Goal: Information Seeking & Learning: Learn about a topic

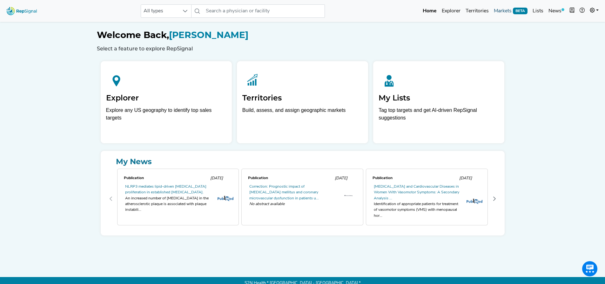
click at [496, 11] on link "Markets BETA" at bounding box center [510, 11] width 39 height 13
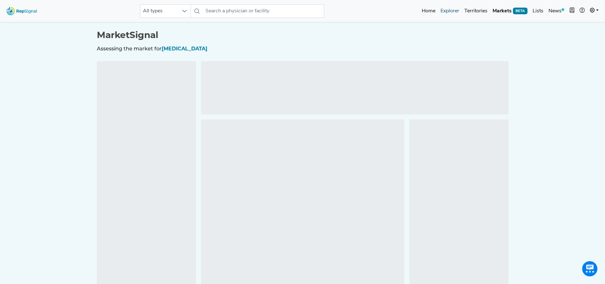
click at [443, 13] on link "Explorer" at bounding box center [450, 11] width 24 height 13
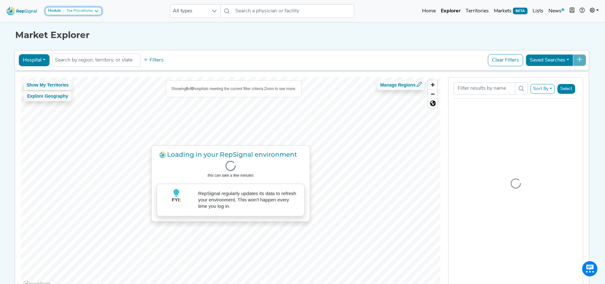
click at [83, 7] on button "Module Toe Procedures" at bounding box center [73, 11] width 57 height 8
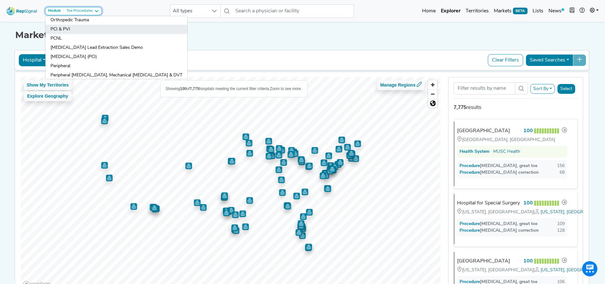
scroll to position [508, 0]
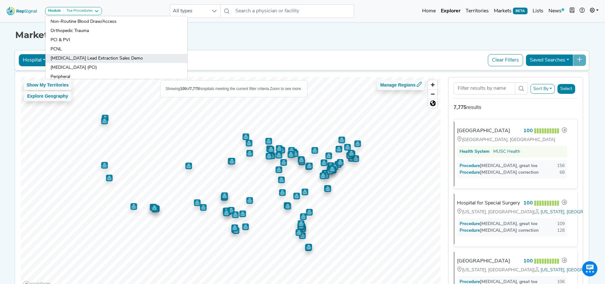
click at [85, 58] on link "Pacemaker Lead Extraction Sales Demo" at bounding box center [116, 58] width 142 height 9
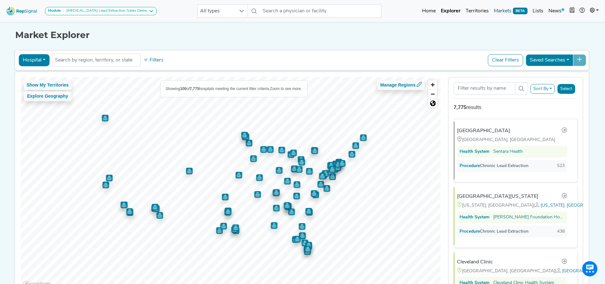
click at [502, 11] on link "Markets BETA" at bounding box center [510, 11] width 39 height 13
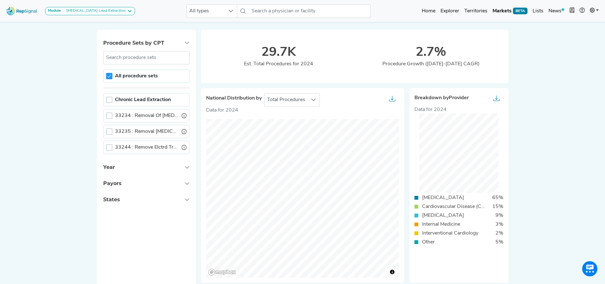
scroll to position [32, 0]
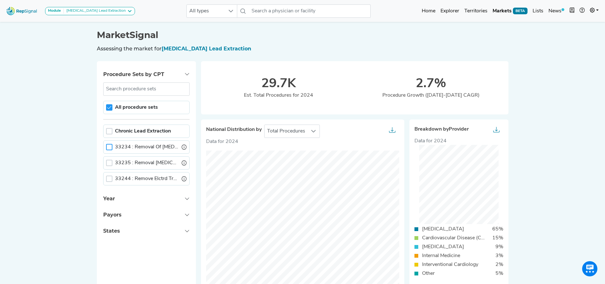
click at [107, 148] on div at bounding box center [109, 147] width 6 height 6
click at [109, 148] on div at bounding box center [109, 147] width 6 height 6
click at [108, 162] on div at bounding box center [109, 163] width 6 height 6
click at [110, 165] on div at bounding box center [109, 163] width 6 height 6
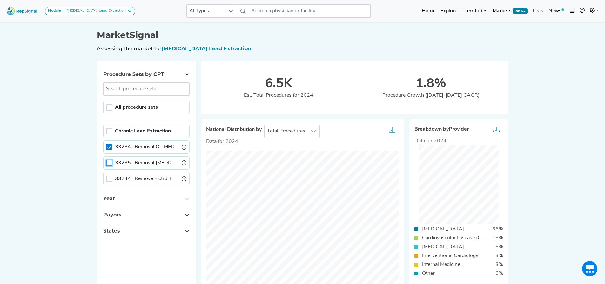
click at [108, 145] on icon at bounding box center [109, 147] width 4 height 4
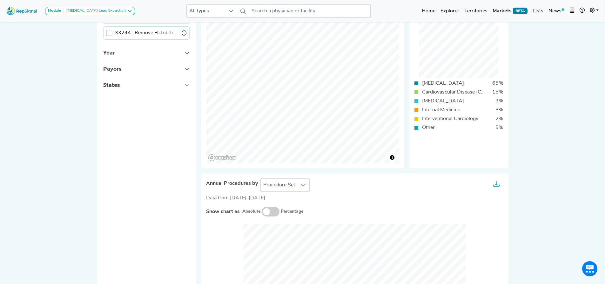
scroll to position [136, 0]
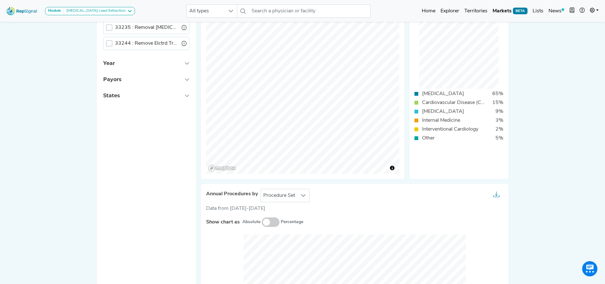
click at [269, 221] on span at bounding box center [271, 223] width 18 height 10
click at [262, 223] on input "checkbox" at bounding box center [262, 223] width 0 height 0
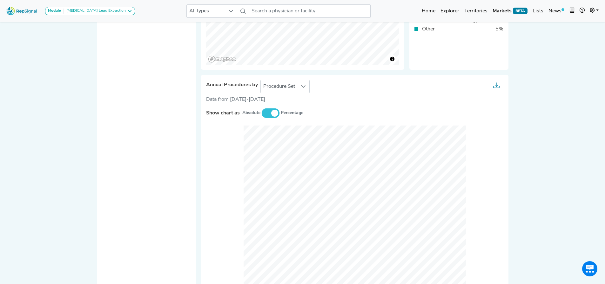
scroll to position [263, 0]
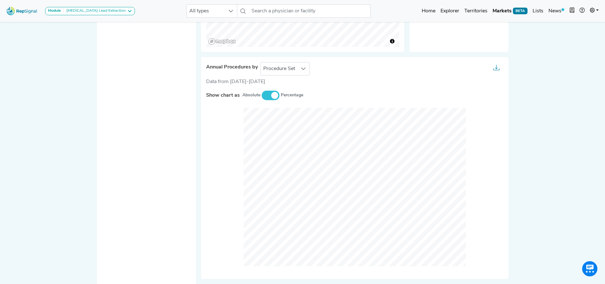
click at [294, 61] on div "Annual Procedures by Procedure Set Data from 2022-2024 Show chart as Absolute P…" at bounding box center [354, 168] width 307 height 222
click at [292, 68] on span "Procedure Set" at bounding box center [279, 69] width 37 height 13
click at [282, 93] on li "Setting Of Care" at bounding box center [285, 97] width 50 height 13
click at [266, 95] on span at bounding box center [271, 96] width 18 height 10
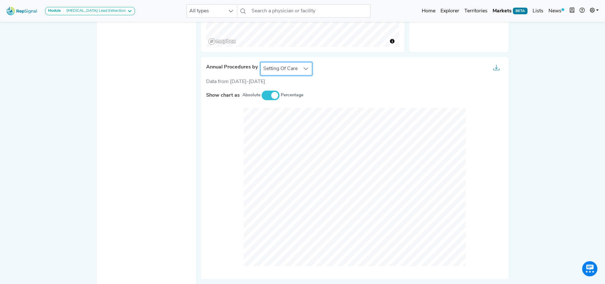
click at [262, 96] on input "checkbox" at bounding box center [262, 96] width 0 height 0
click at [290, 71] on span "Setting Of Care" at bounding box center [280, 69] width 39 height 13
drag, startPoint x: 284, startPoint y: 83, endPoint x: 291, endPoint y: 85, distance: 6.5
click at [284, 84] on li "Procedure Set" at bounding box center [286, 84] width 53 height 13
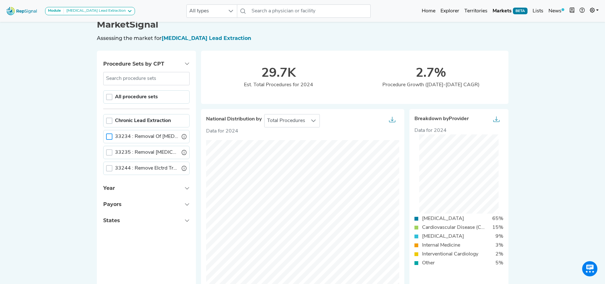
scroll to position [9, 5]
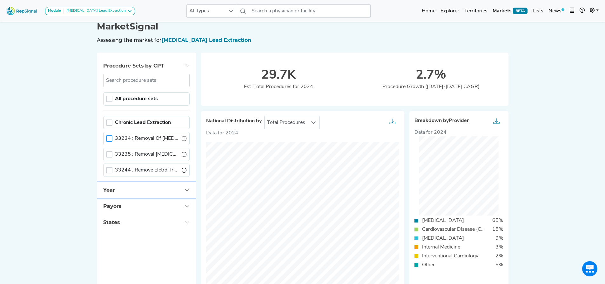
click at [138, 190] on button "Year" at bounding box center [146, 190] width 99 height 16
click at [148, 191] on button "Year" at bounding box center [146, 190] width 99 height 16
click at [453, 10] on link "Explorer" at bounding box center [450, 11] width 24 height 13
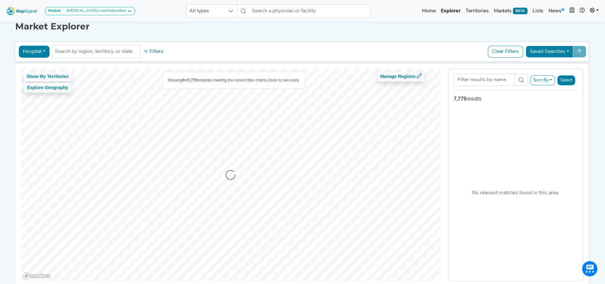
scroll to position [0, 5]
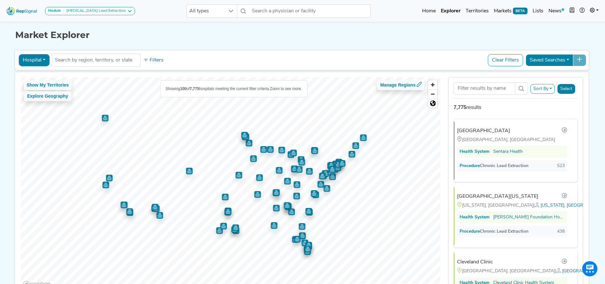
click at [30, 66] on button "Hospital" at bounding box center [34, 60] width 31 height 12
click at [32, 75] on link "Physician" at bounding box center [44, 75] width 50 height 10
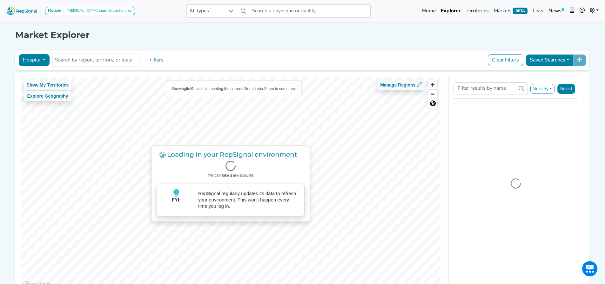
click at [506, 12] on link "Markets BETA" at bounding box center [510, 11] width 39 height 13
